Goal: Navigation & Orientation: Find specific page/section

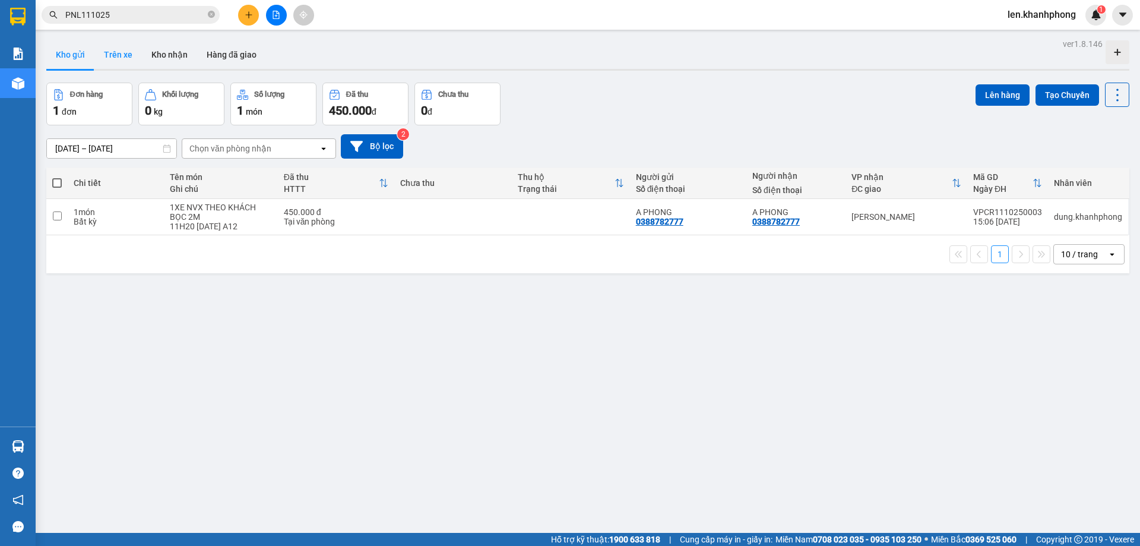
click at [124, 61] on button "Trên xe" at bounding box center [118, 54] width 48 height 29
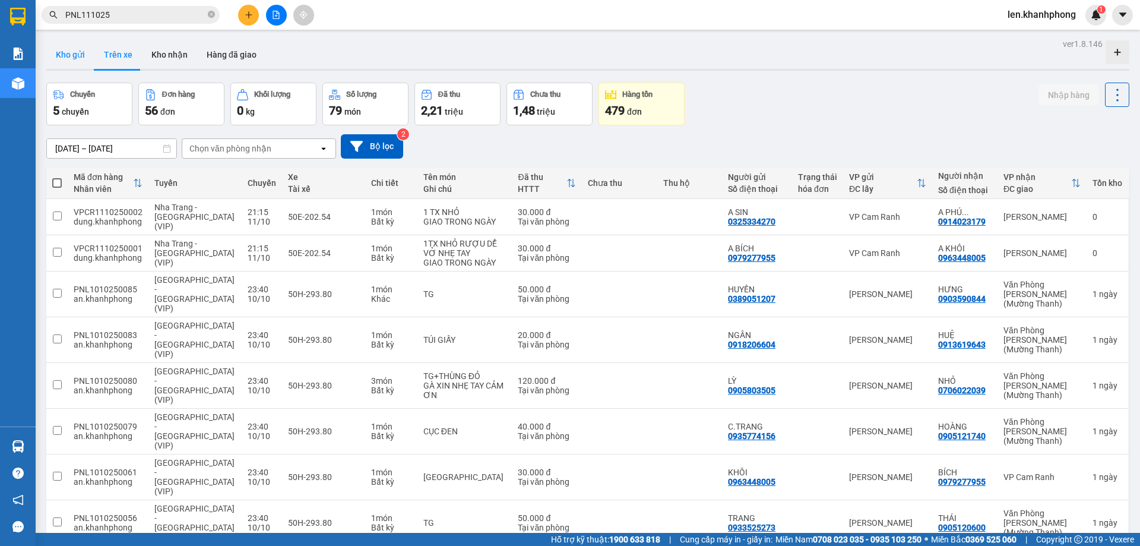
click at [69, 57] on button "Kho gửi" at bounding box center [70, 54] width 48 height 29
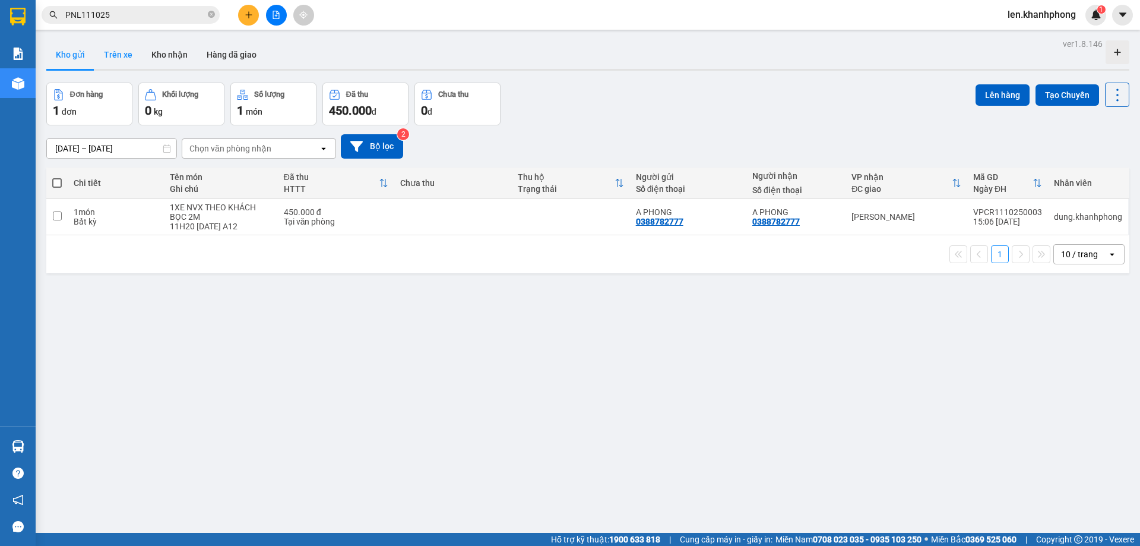
click at [128, 60] on button "Trên xe" at bounding box center [118, 54] width 48 height 29
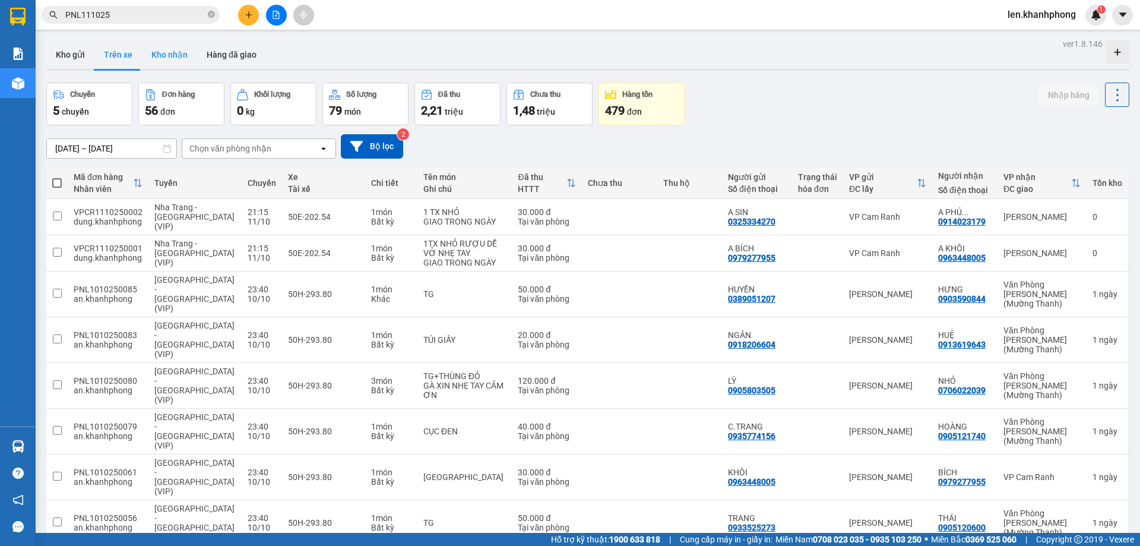
click at [167, 63] on button "Kho nhận" at bounding box center [169, 54] width 55 height 29
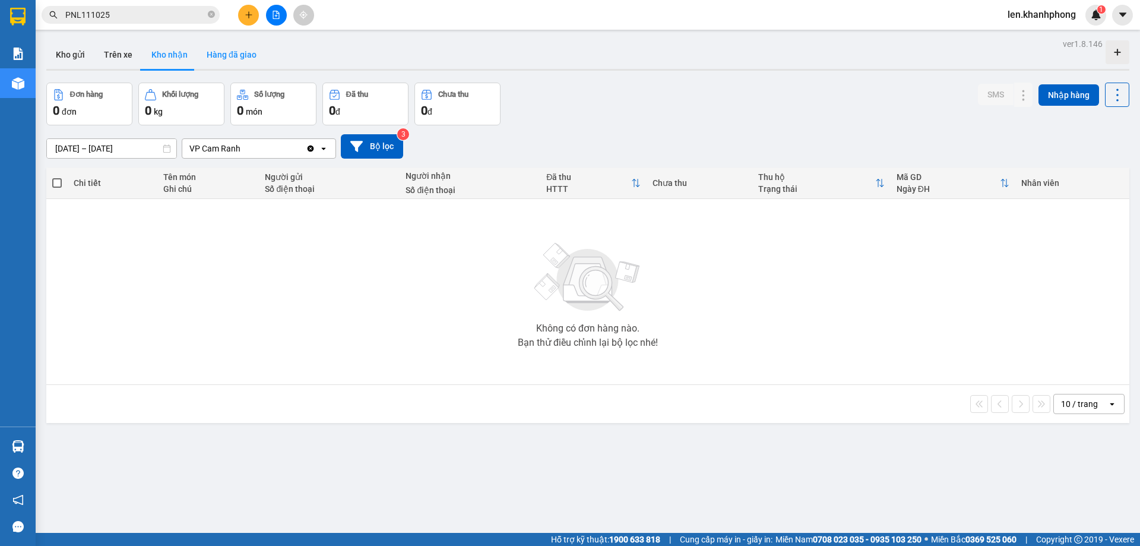
click at [234, 55] on button "Hàng đã giao" at bounding box center [231, 54] width 69 height 29
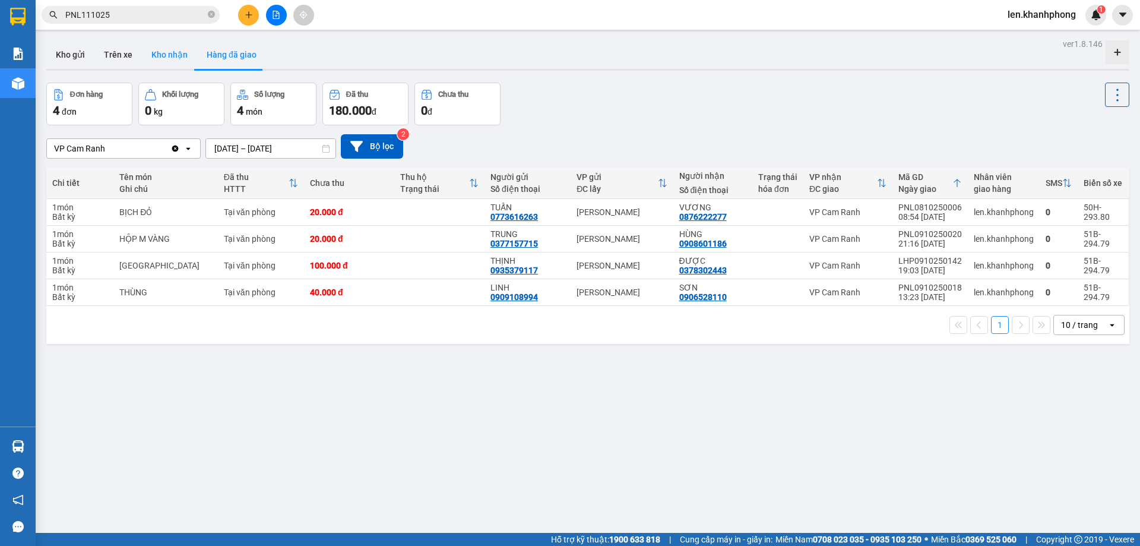
click at [163, 53] on button "Kho nhận" at bounding box center [169, 54] width 55 height 29
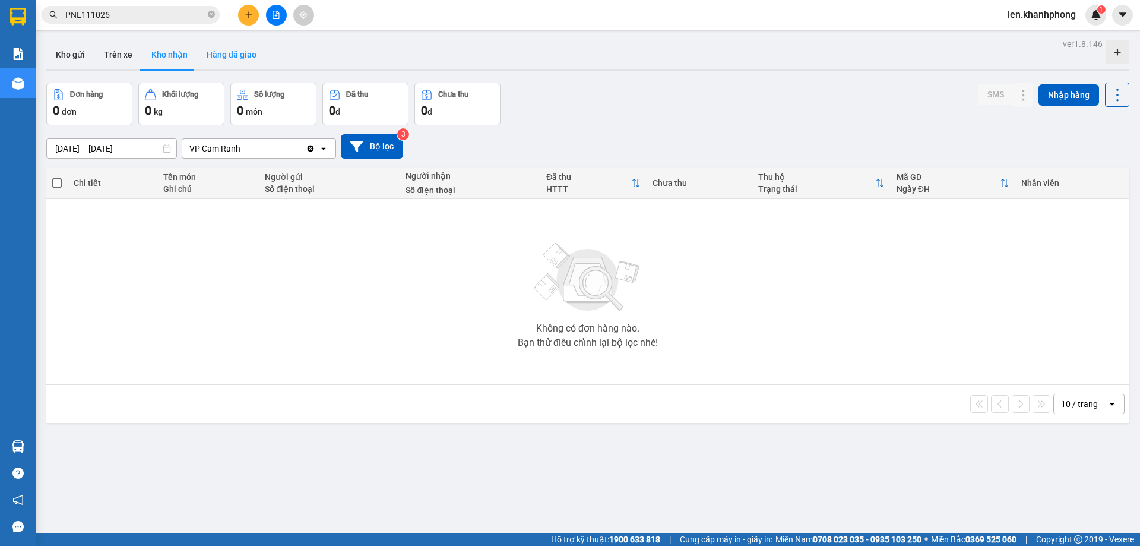
click at [238, 59] on button "Hàng đã giao" at bounding box center [231, 54] width 69 height 29
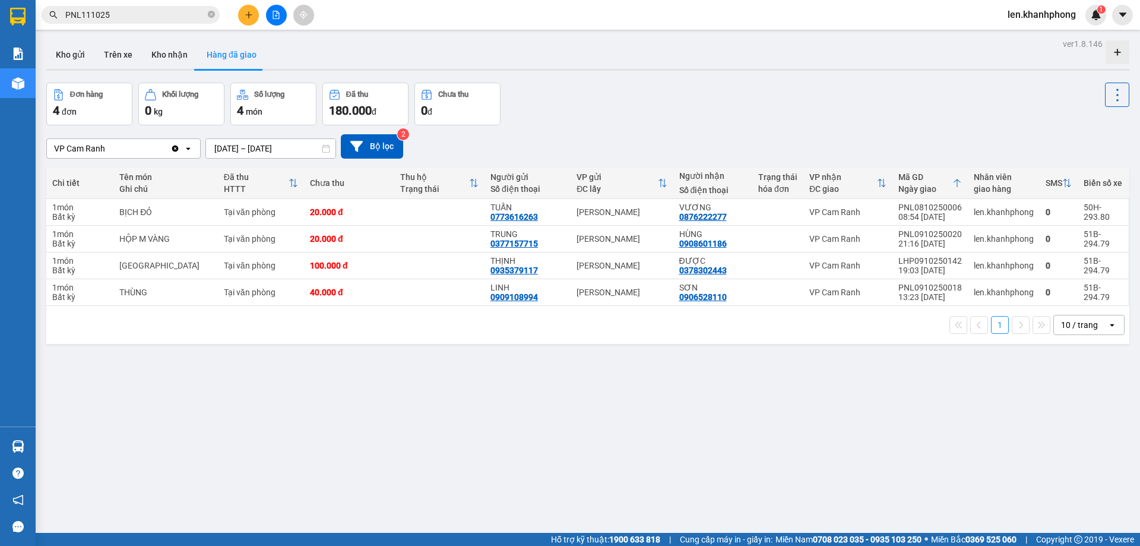
click at [197, 40] on button "Hàng đã giao" at bounding box center [231, 54] width 69 height 29
